Goal: Find specific page/section: Find specific page/section

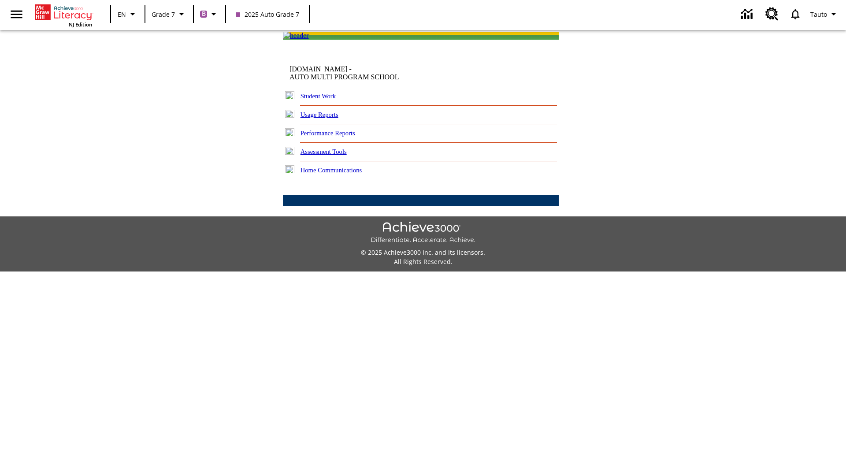
click at [324, 100] on link "Student Work" at bounding box center [317, 95] width 35 height 7
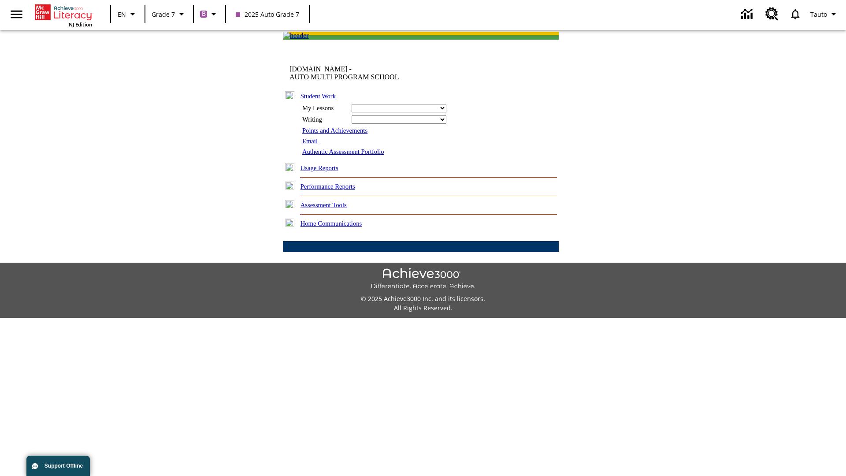
click at [311, 144] on link "Email" at bounding box center [309, 140] width 15 height 7
